Goal: Task Accomplishment & Management: Use online tool/utility

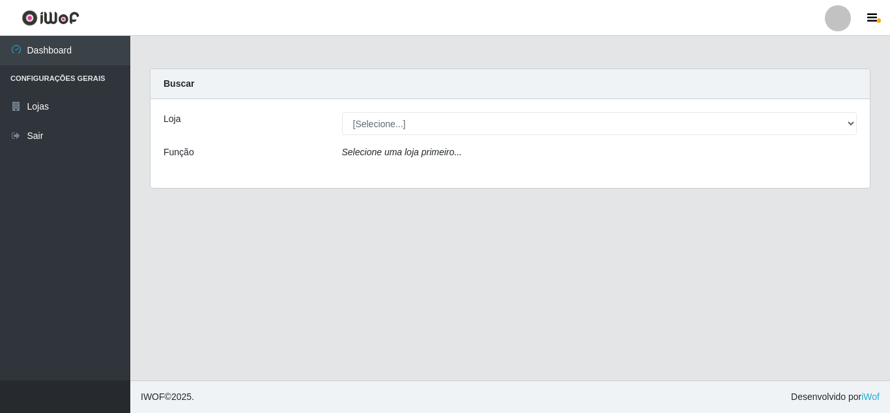
click at [430, 108] on div "Loja [Selecione...] Rede Compras Supermercados - LOJA 5 Função Selecione uma lo…" at bounding box center [511, 143] width 720 height 89
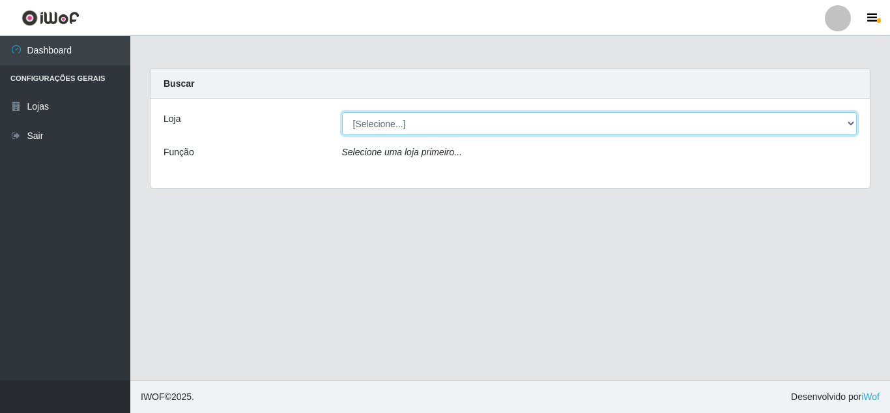
click at [437, 113] on select "[Selecione...] Rede Compras Supermercados - LOJA 5" at bounding box center [600, 123] width 516 height 23
select select "397"
click at [342, 112] on select "[Selecione...] Rede Compras Supermercados - LOJA 5" at bounding box center [600, 123] width 516 height 23
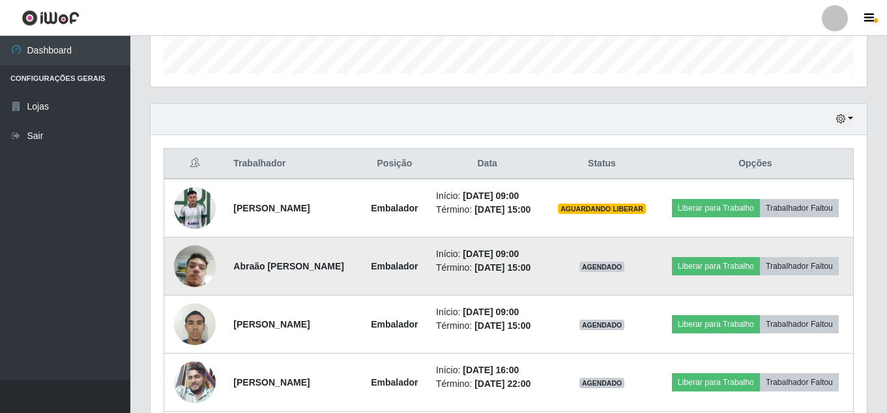
scroll to position [456, 0]
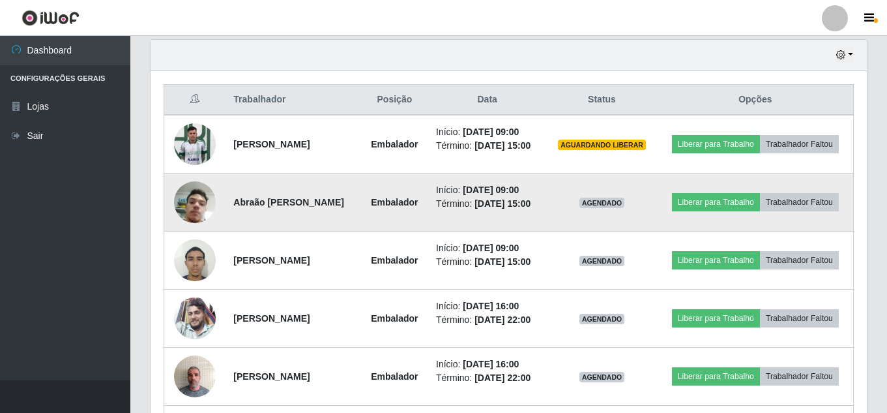
click at [206, 215] on img at bounding box center [195, 202] width 42 height 74
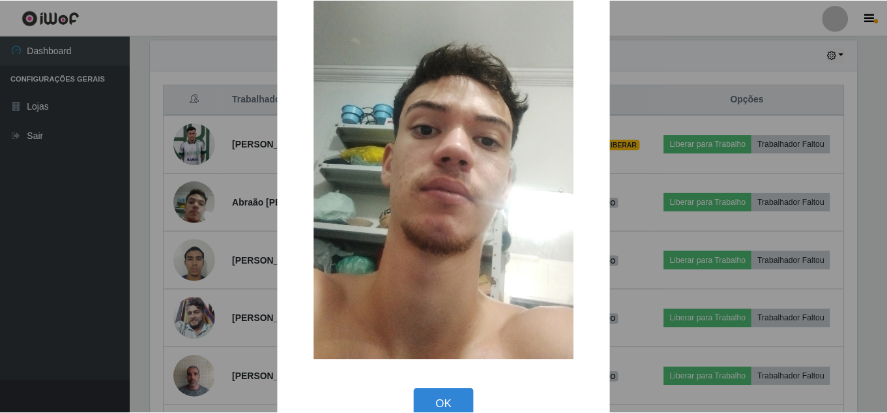
scroll to position [165, 0]
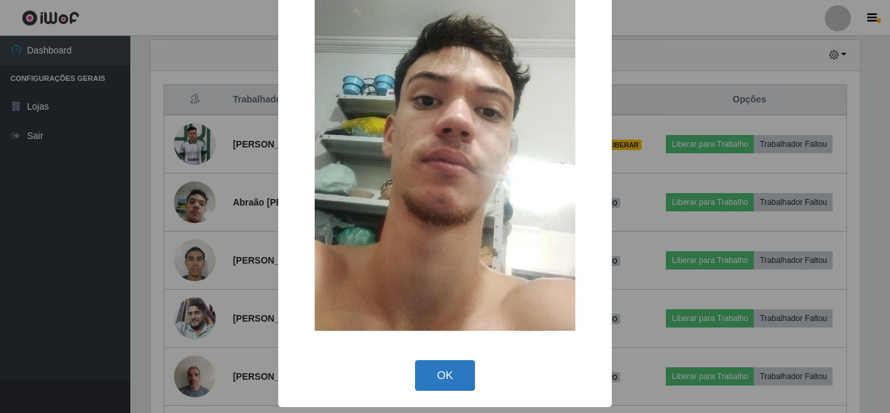
click at [456, 372] on button "OK" at bounding box center [445, 375] width 61 height 31
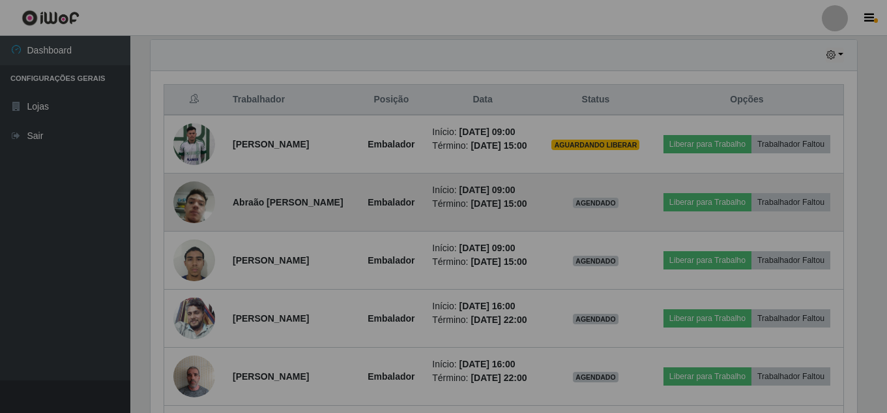
scroll to position [270, 716]
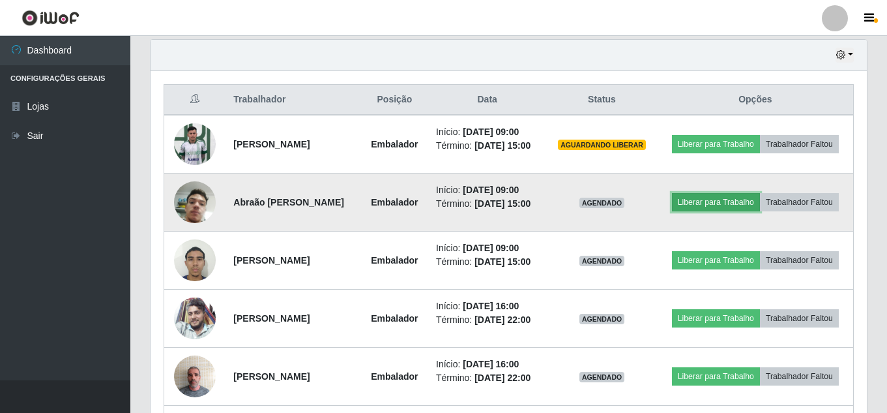
click at [760, 203] on button "Liberar para Trabalho" at bounding box center [716, 202] width 88 height 18
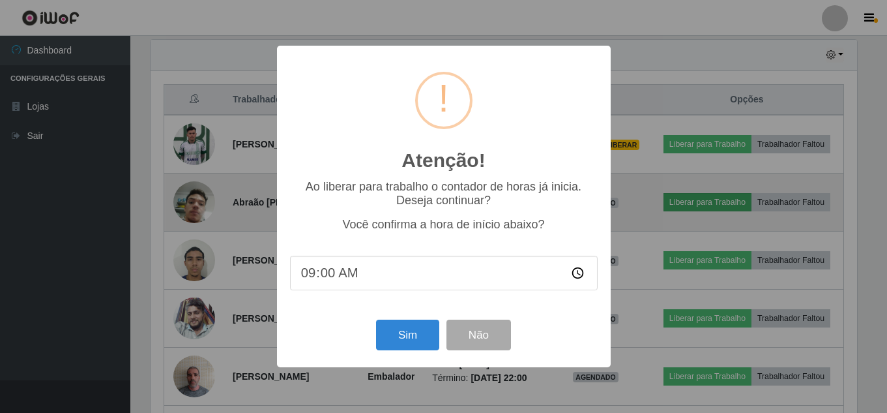
scroll to position [270, 710]
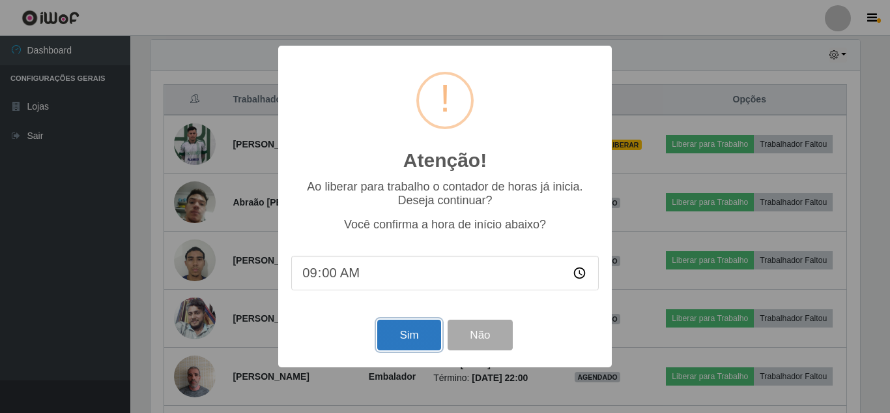
click at [424, 335] on button "Sim" at bounding box center [408, 334] width 63 height 31
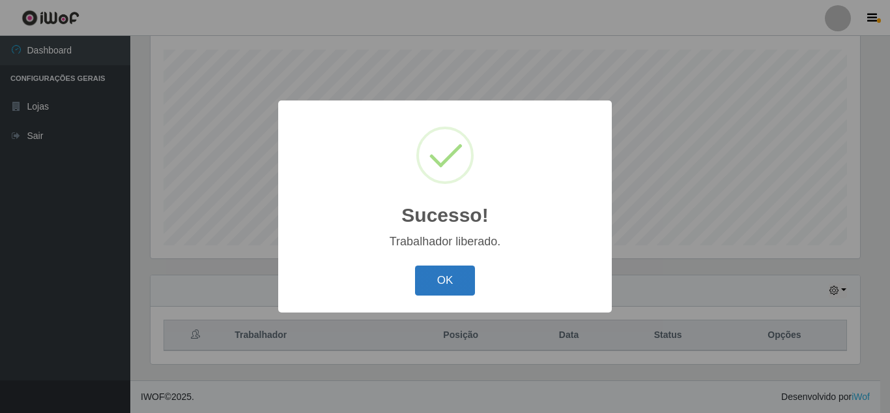
click at [457, 271] on button "OK" at bounding box center [445, 280] width 61 height 31
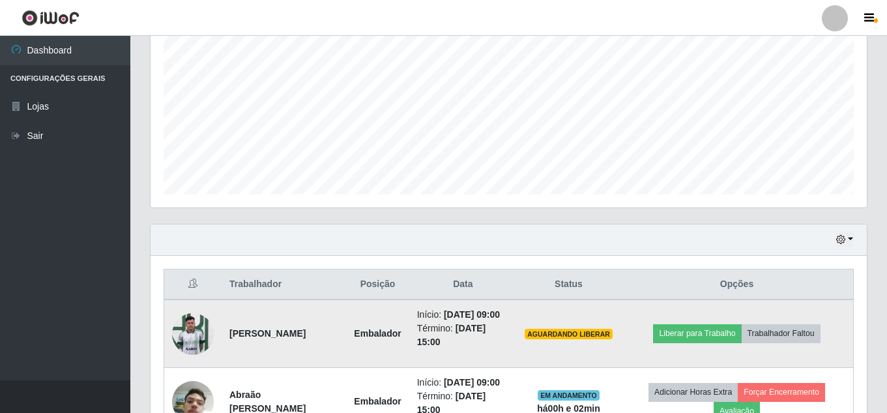
scroll to position [286, 0]
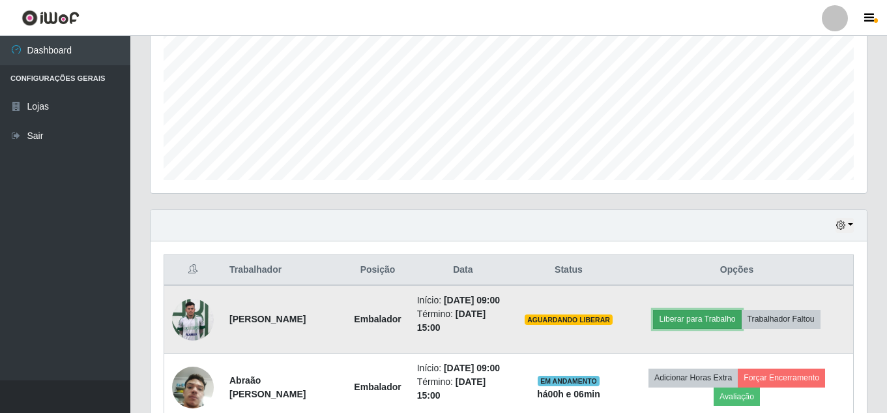
click at [703, 328] on button "Liberar para Trabalho" at bounding box center [697, 319] width 88 height 18
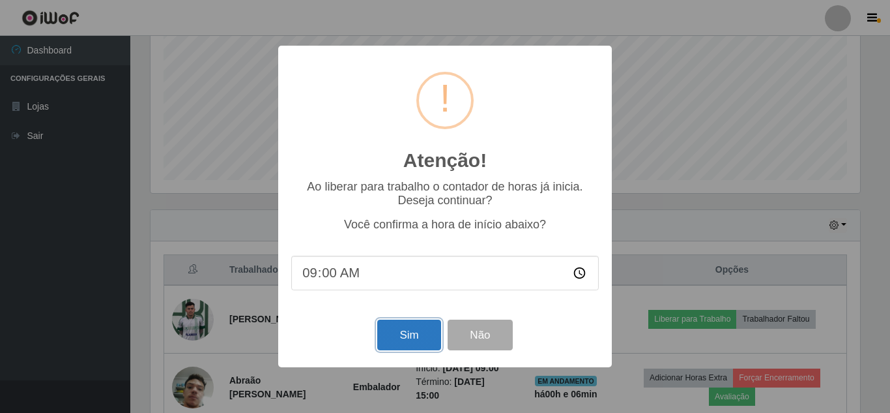
click at [381, 338] on button "Sim" at bounding box center [408, 334] width 63 height 31
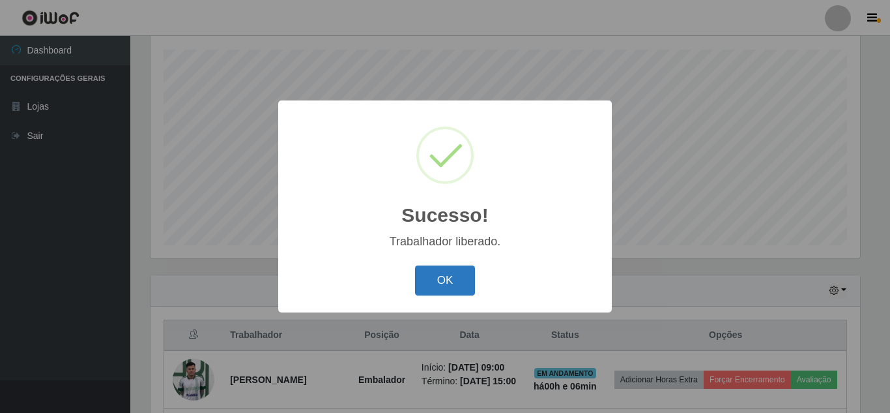
click at [450, 270] on button "OK" at bounding box center [445, 280] width 61 height 31
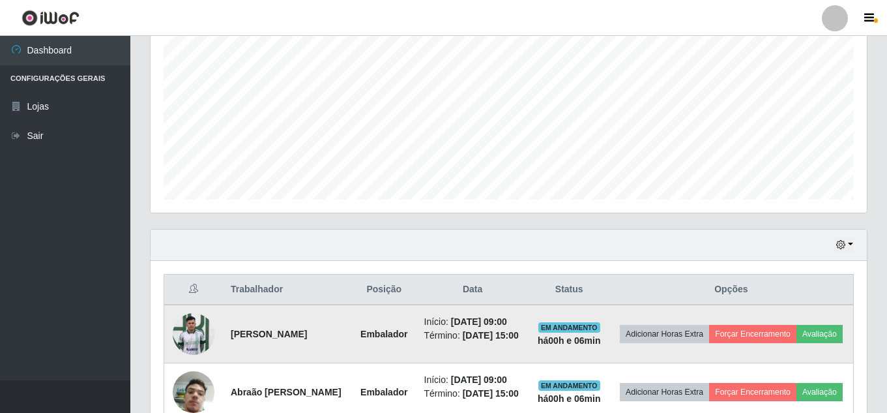
scroll to position [351, 0]
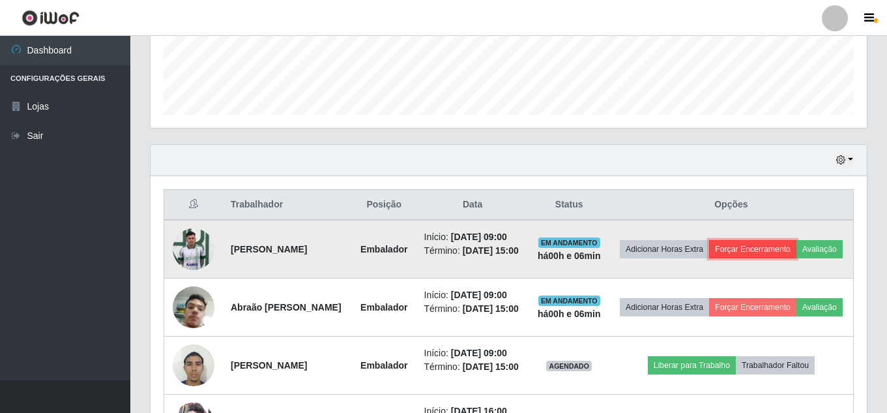
click at [796, 242] on button "Forçar Encerramento" at bounding box center [752, 249] width 87 height 18
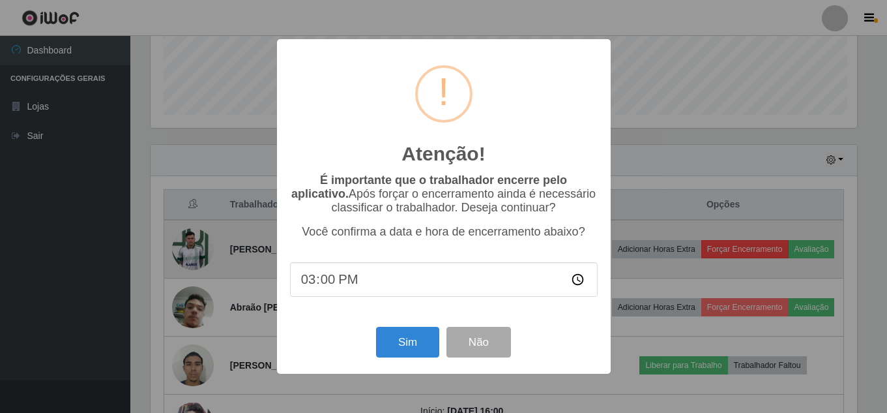
scroll to position [270, 710]
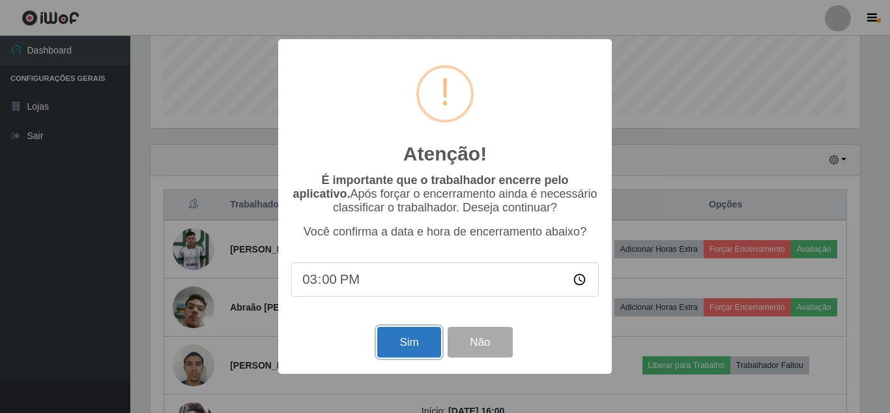
click at [407, 345] on button "Sim" at bounding box center [408, 342] width 63 height 31
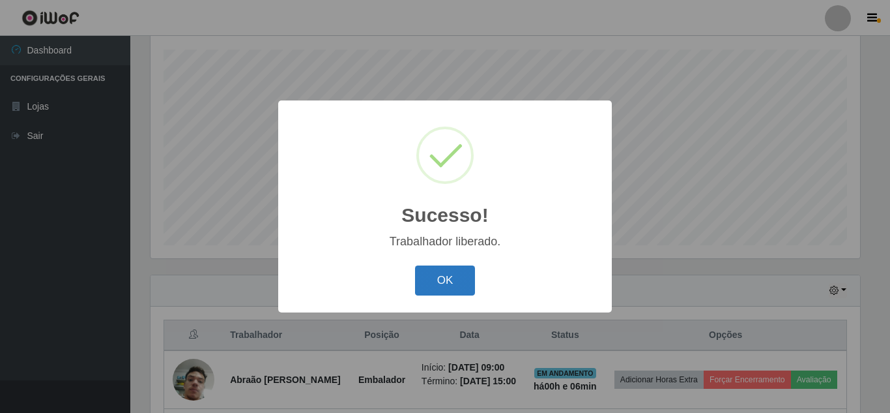
click at [457, 276] on button "OK" at bounding box center [445, 280] width 61 height 31
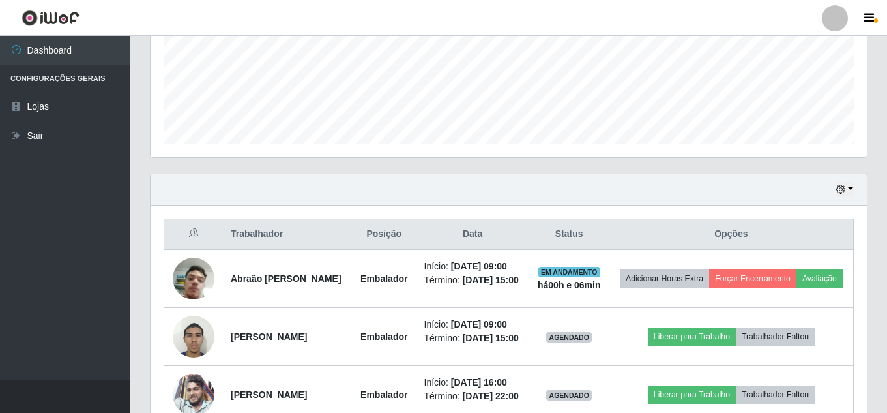
scroll to position [351, 0]
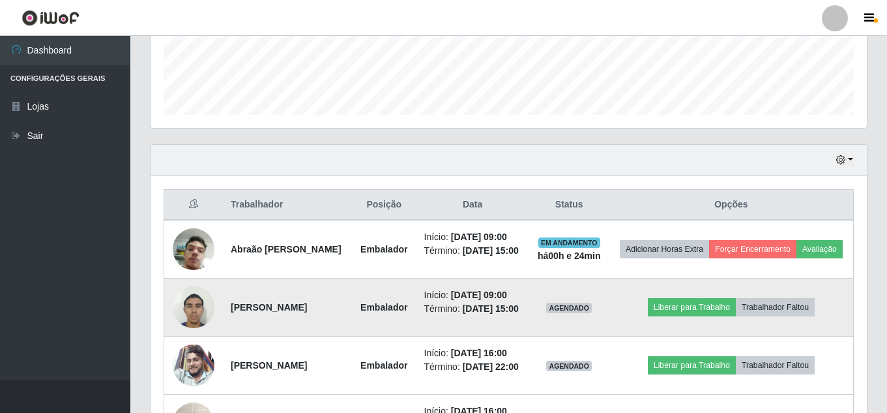
click at [184, 312] on img at bounding box center [194, 306] width 42 height 55
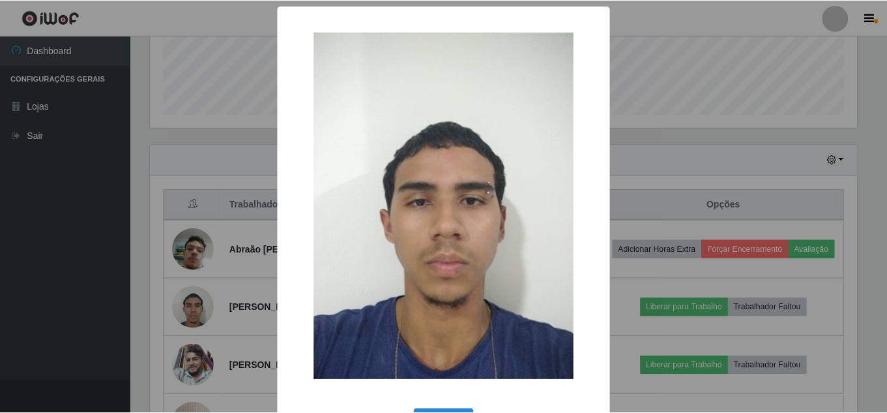
scroll to position [49, 0]
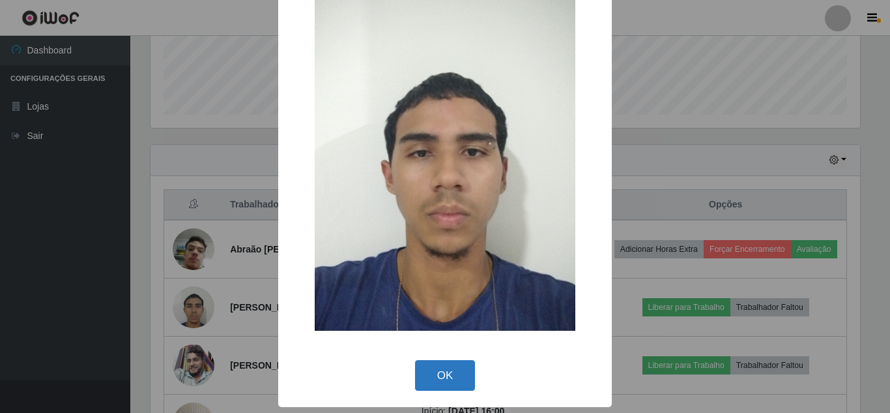
click at [438, 367] on button "OK" at bounding box center [445, 375] width 61 height 31
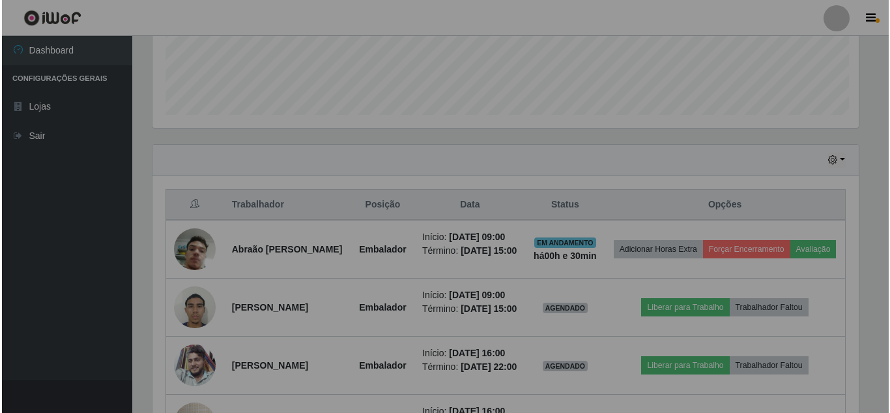
scroll to position [270, 716]
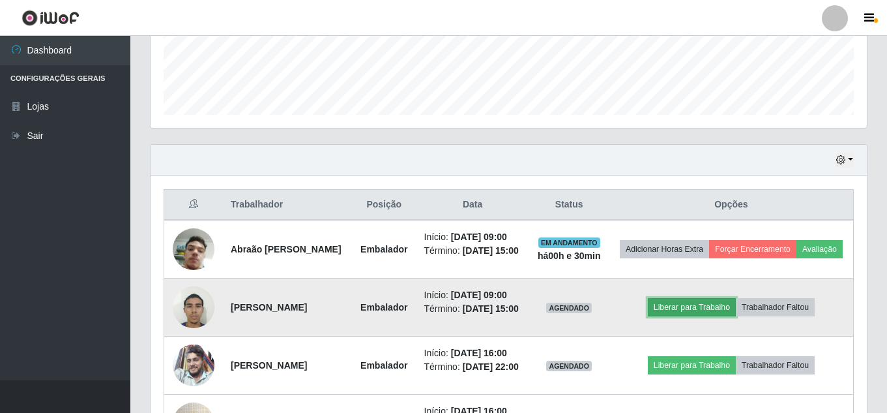
click at [719, 316] on button "Liberar para Trabalho" at bounding box center [692, 307] width 88 height 18
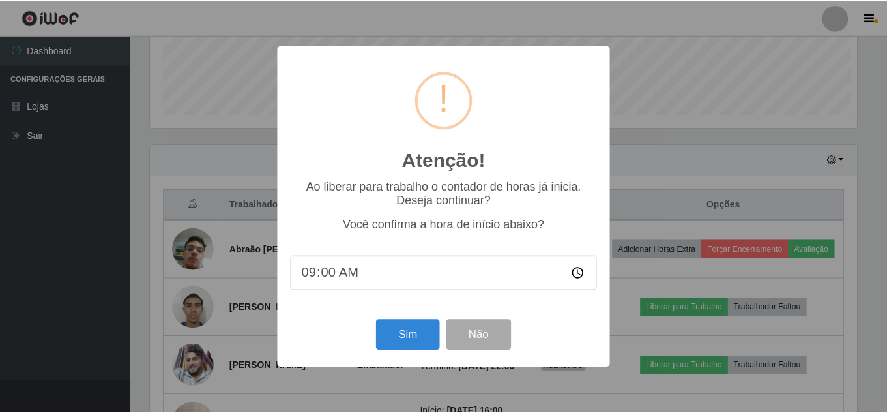
scroll to position [270, 710]
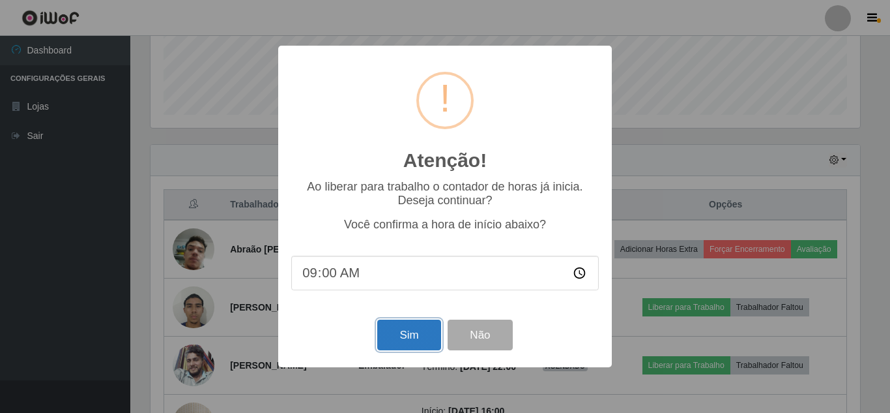
click at [399, 343] on button "Sim" at bounding box center [408, 334] width 63 height 31
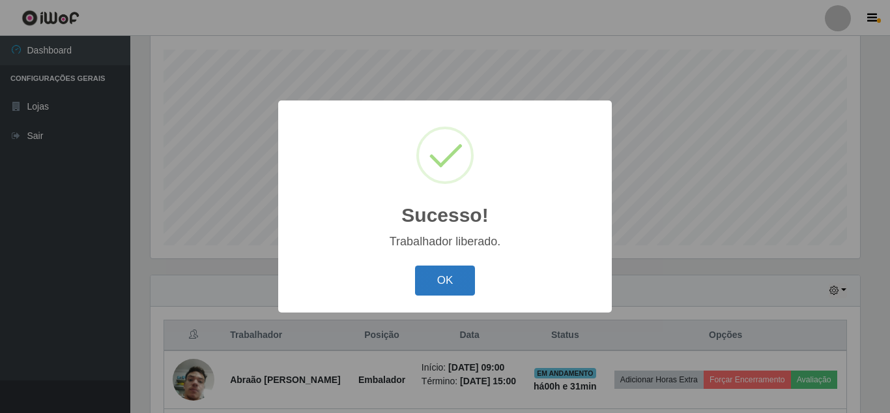
click at [424, 272] on button "OK" at bounding box center [445, 280] width 61 height 31
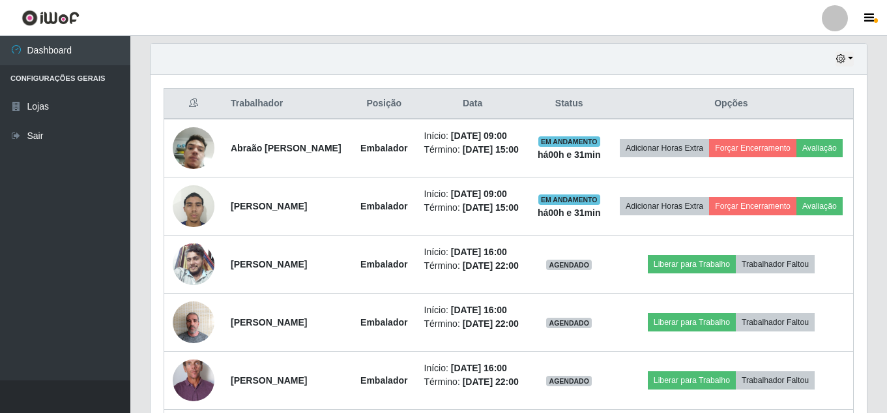
scroll to position [482, 0]
